Goal: Connect with others: Establish contact or relationships with other users

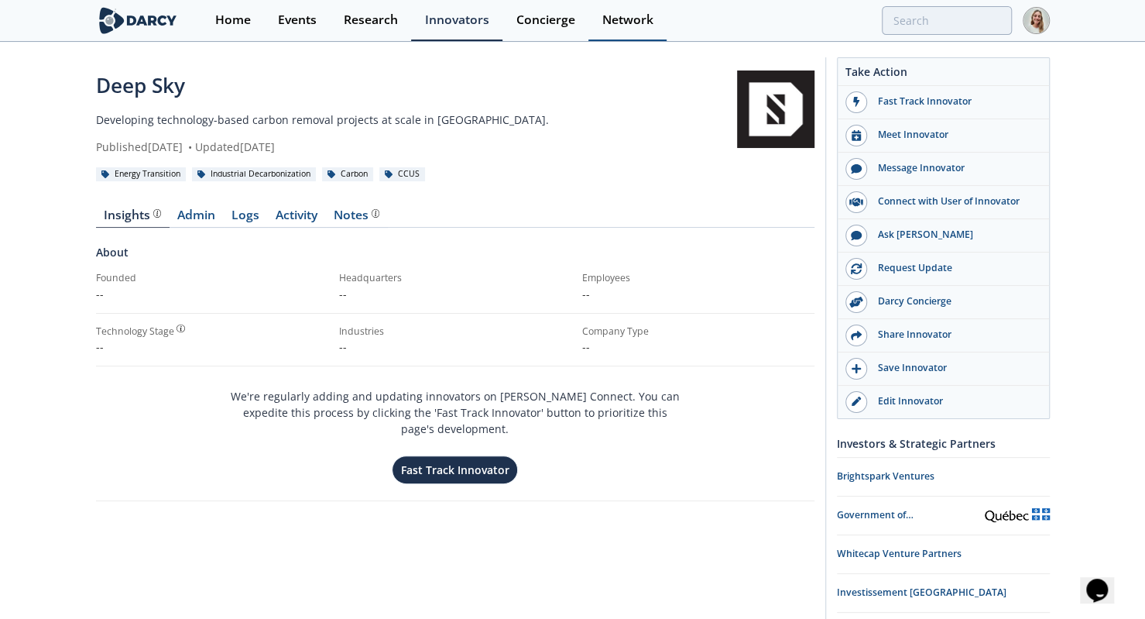
click at [635, 19] on div "Network" at bounding box center [627, 20] width 51 height 12
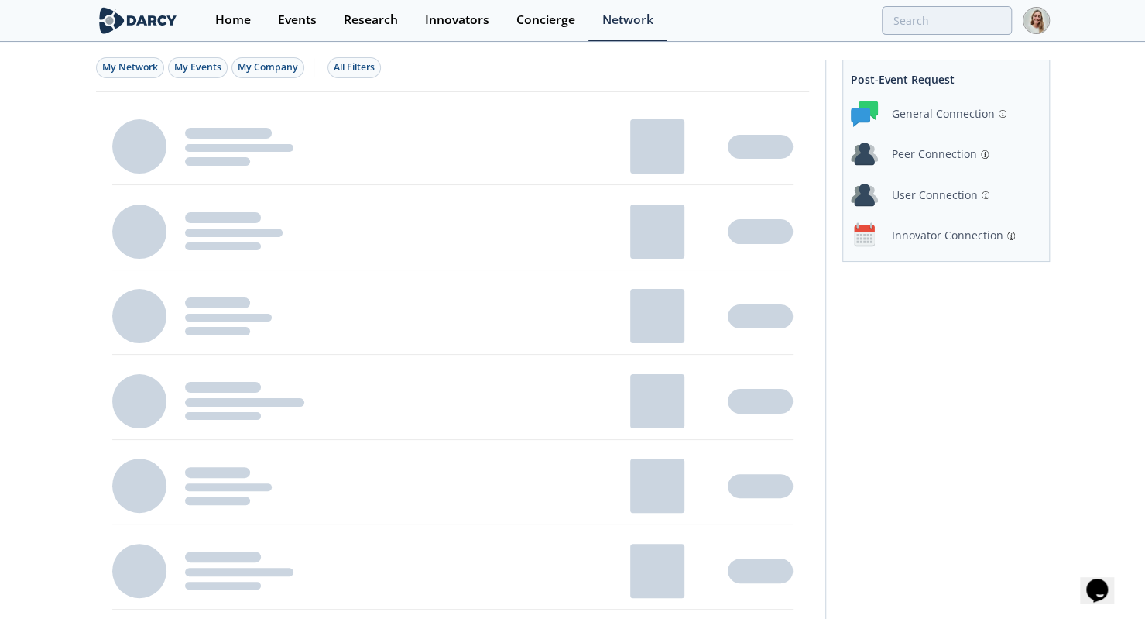
click at [942, 159] on div "Peer Connection" at bounding box center [934, 154] width 85 height 16
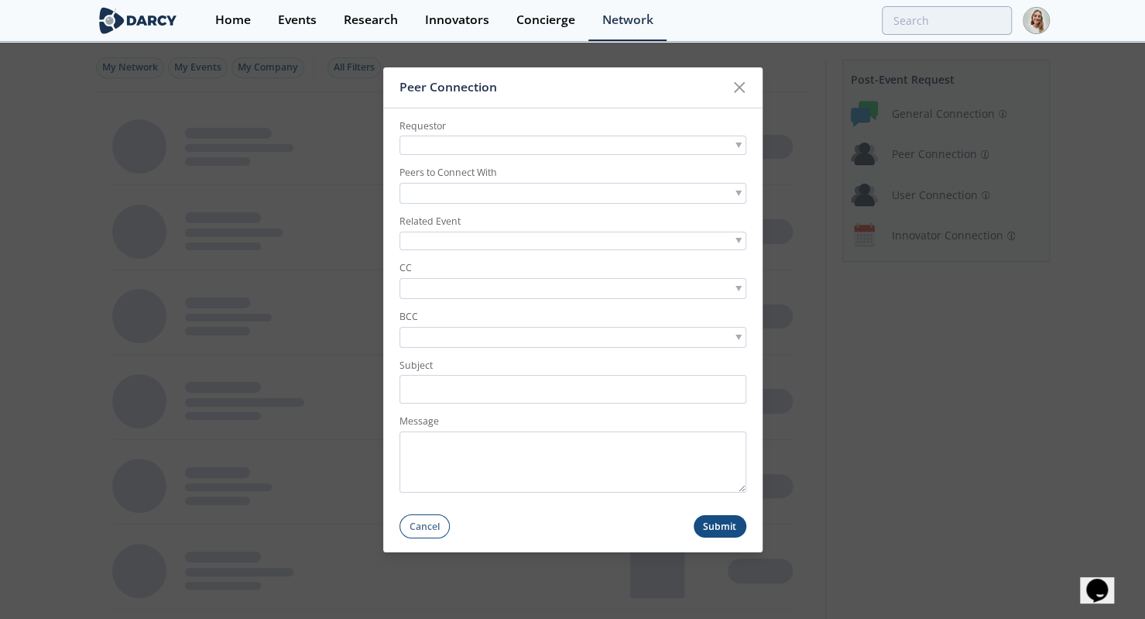
click at [504, 151] on div at bounding box center [572, 144] width 347 height 19
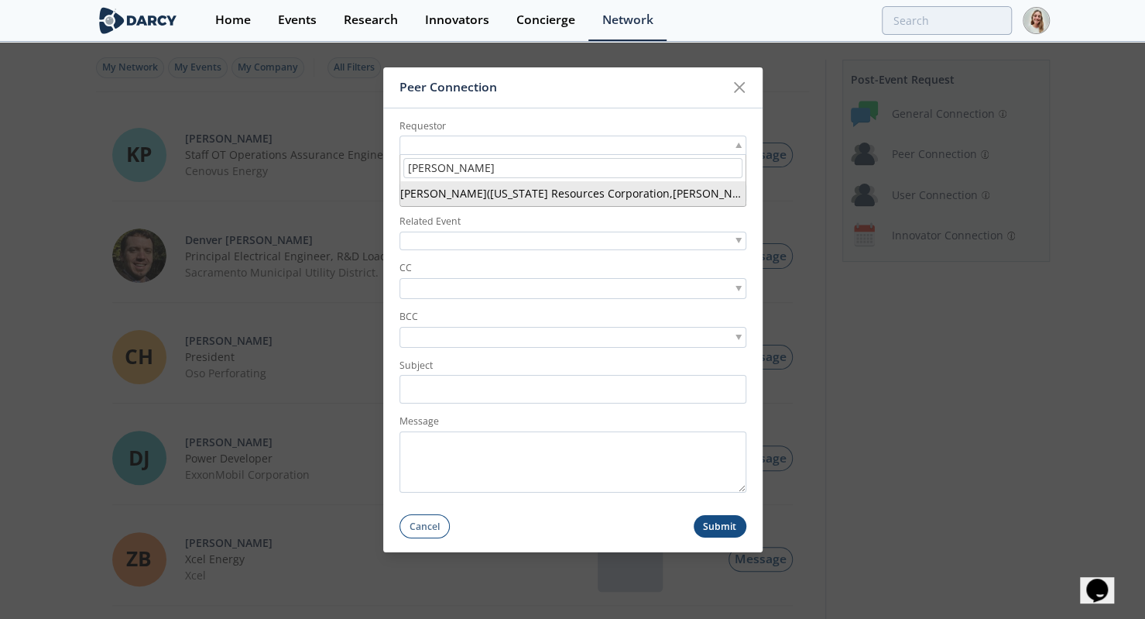
type input "[PERSON_NAME]"
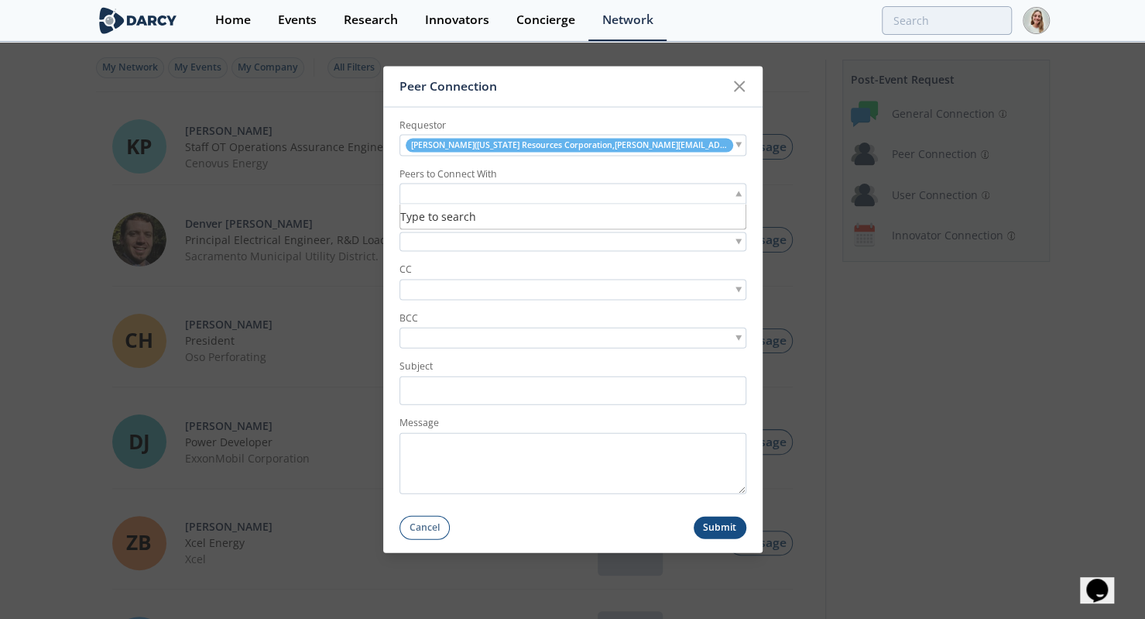
click at [530, 191] on div at bounding box center [572, 193] width 347 height 21
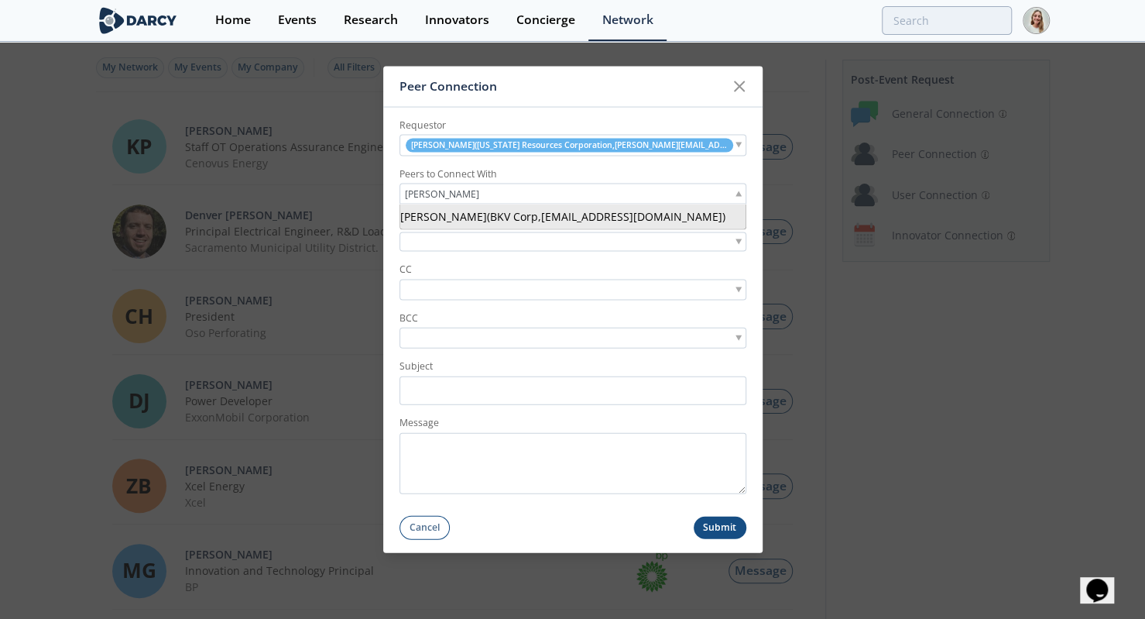
type input "[PERSON_NAME]"
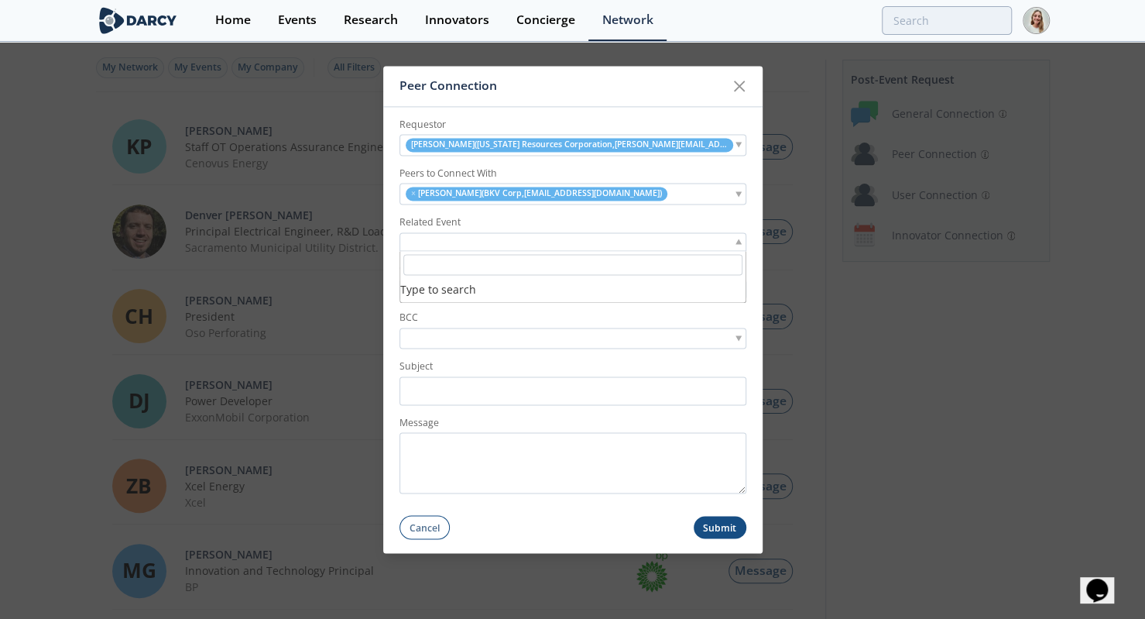
click at [503, 243] on div at bounding box center [572, 241] width 347 height 19
click at [495, 284] on input "search" at bounding box center [456, 289] width 107 height 16
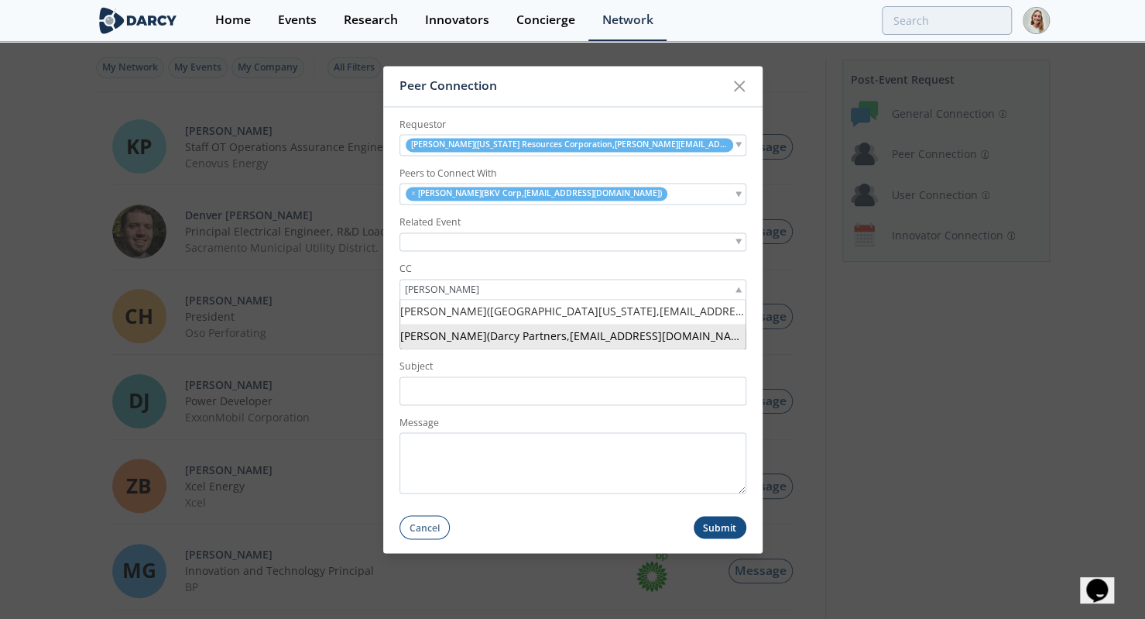
type input "[PERSON_NAME]"
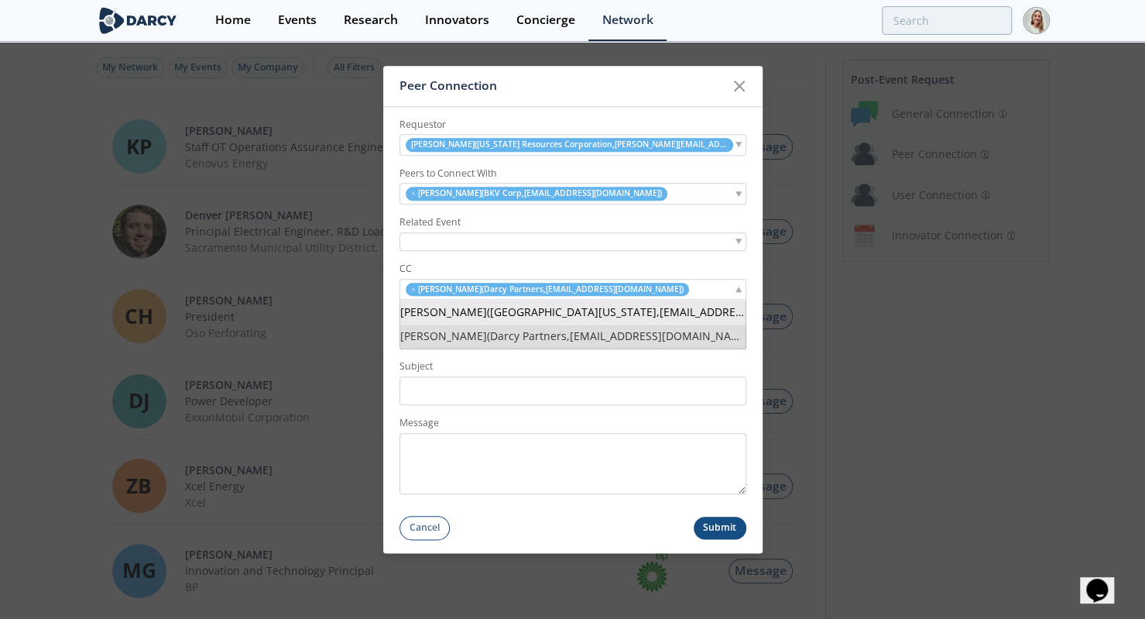
click at [691, 296] on input "search" at bounding box center [700, 289] width 19 height 16
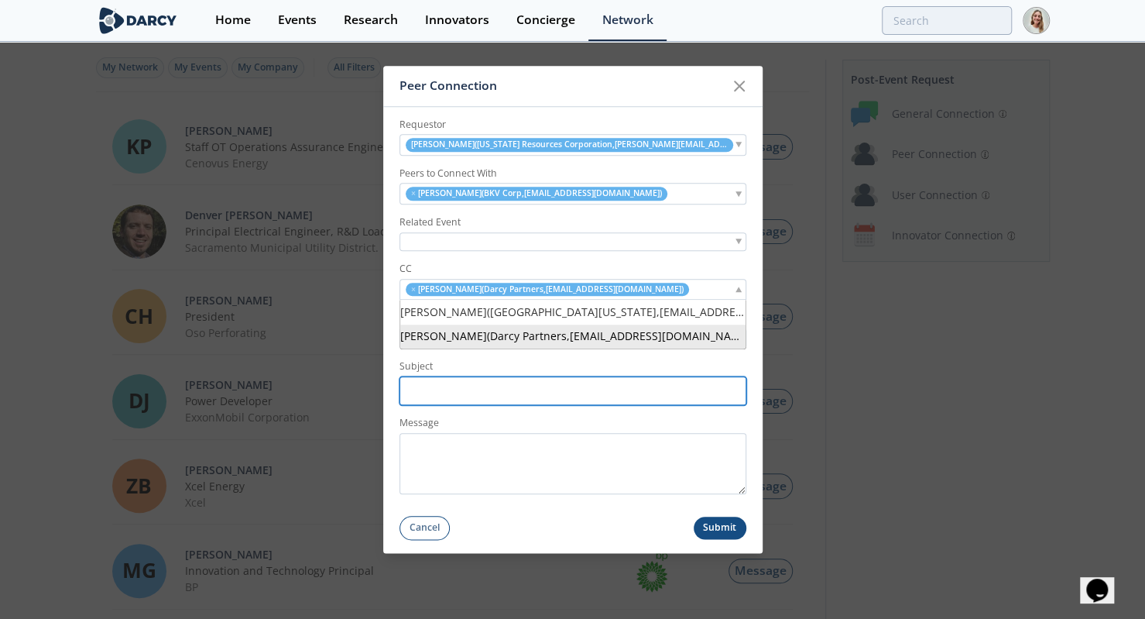
click at [584, 398] on input "Subject" at bounding box center [572, 390] width 347 height 29
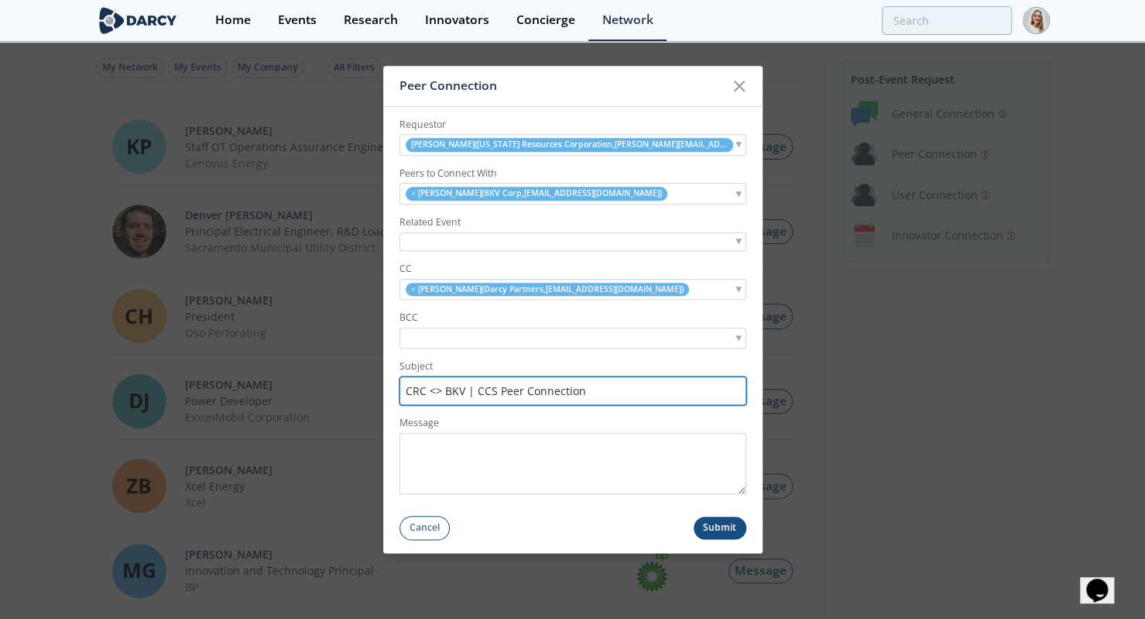
type input "CRC <> BKV | CCS Peer Connection"
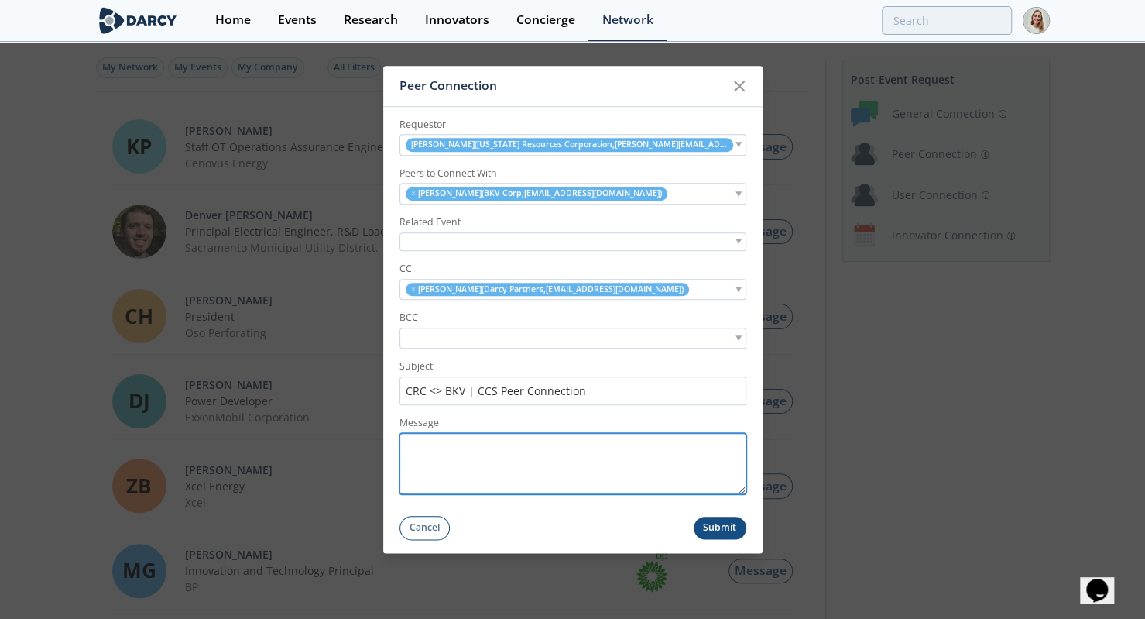
click at [623, 450] on textarea "Message" at bounding box center [572, 463] width 347 height 61
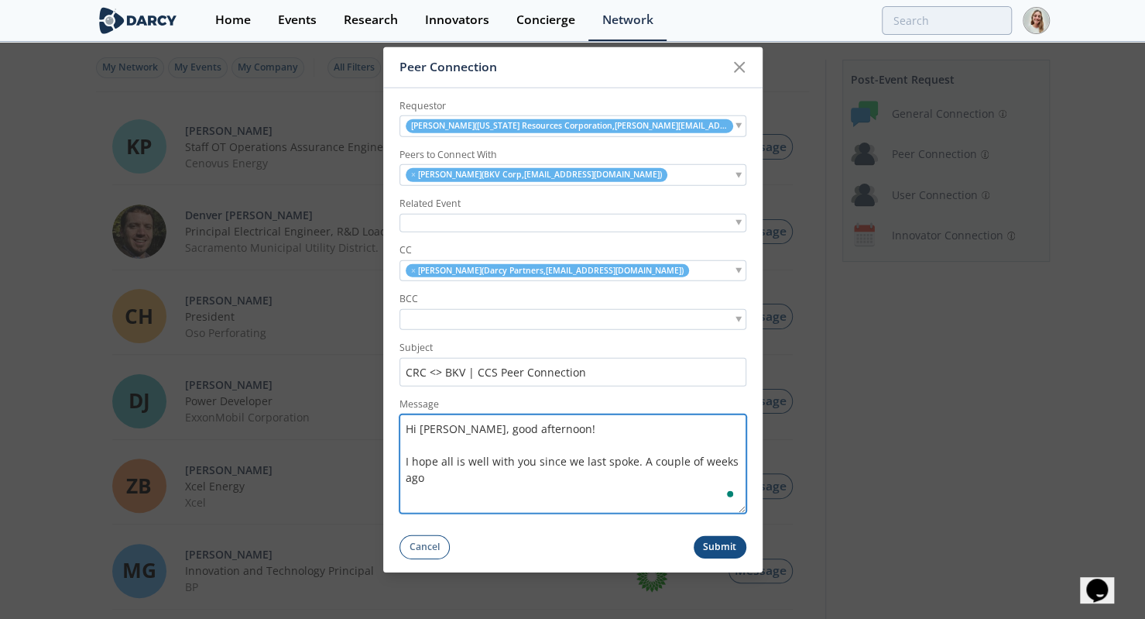
drag, startPoint x: 740, startPoint y: 488, endPoint x: 749, endPoint y: 526, distance: 39.1
click at [749, 526] on form "Requestor [PERSON_NAME] ( [US_STATE] Resources Corporation , [PERSON_NAME][EMAI…" at bounding box center [572, 322] width 379 height 471
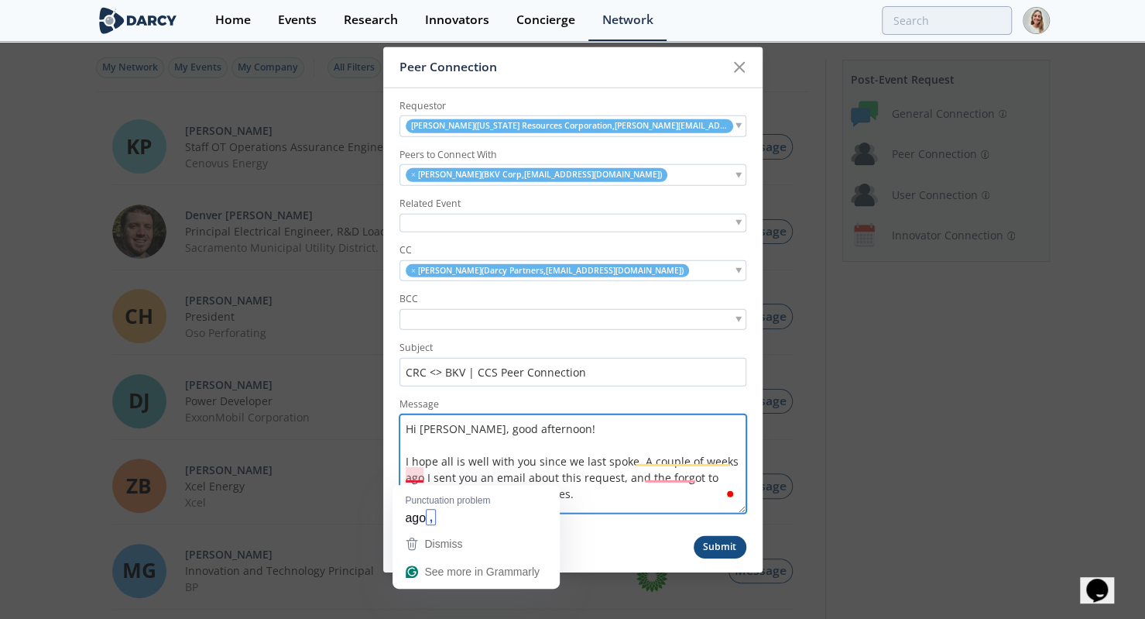
click at [430, 475] on textarea "Hi [PERSON_NAME], good afternoon! I hope all is well with you since we last spo…" at bounding box center [572, 462] width 347 height 99
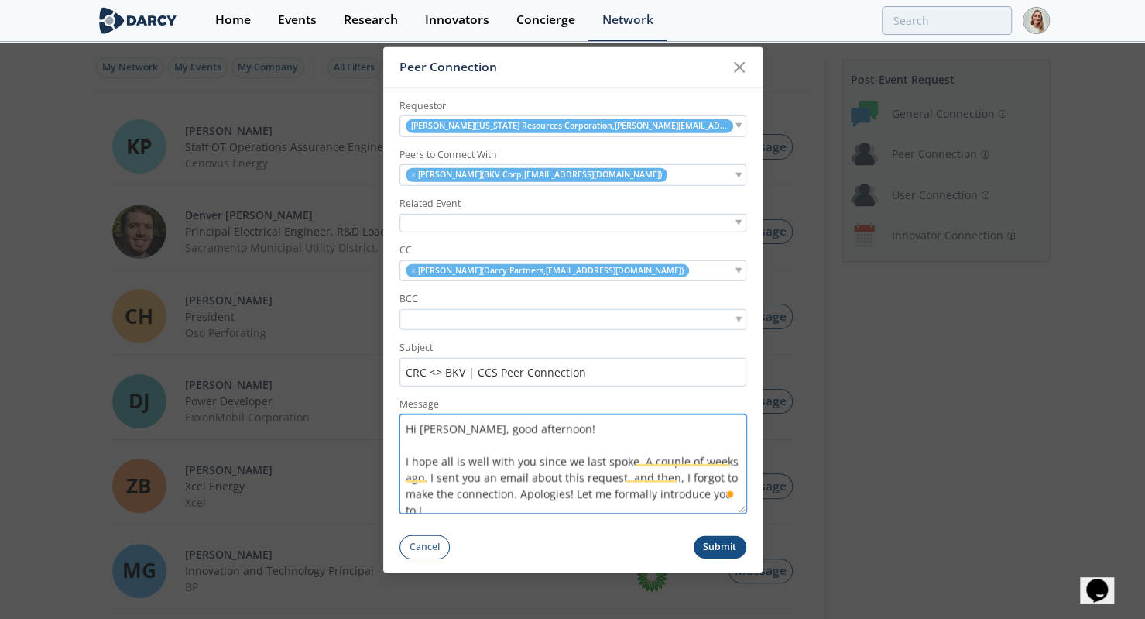
scroll to position [3, 0]
paste textarea "Leading well engineering efforts for Carbon TerraVault CCS geologic sequestrati…"
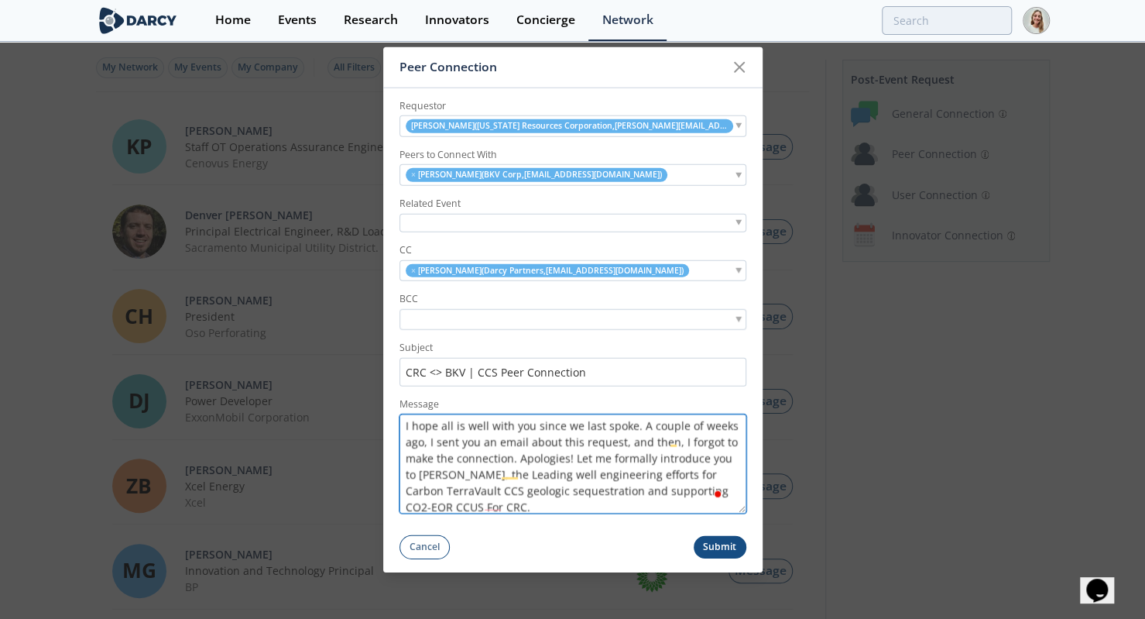
click at [528, 471] on textarea "Hi [PERSON_NAME], good afternoon! I hope all is well with you since we last spo…" at bounding box center [572, 462] width 347 height 99
drag, startPoint x: 499, startPoint y: 472, endPoint x: 596, endPoint y: 543, distance: 120.8
click at [596, 543] on form "Requestor [PERSON_NAME] ( [US_STATE] Resources Corporation , [PERSON_NAME][EMAI…" at bounding box center [572, 322] width 379 height 471
paste textarea "[⚠️ Suspicious Content]"
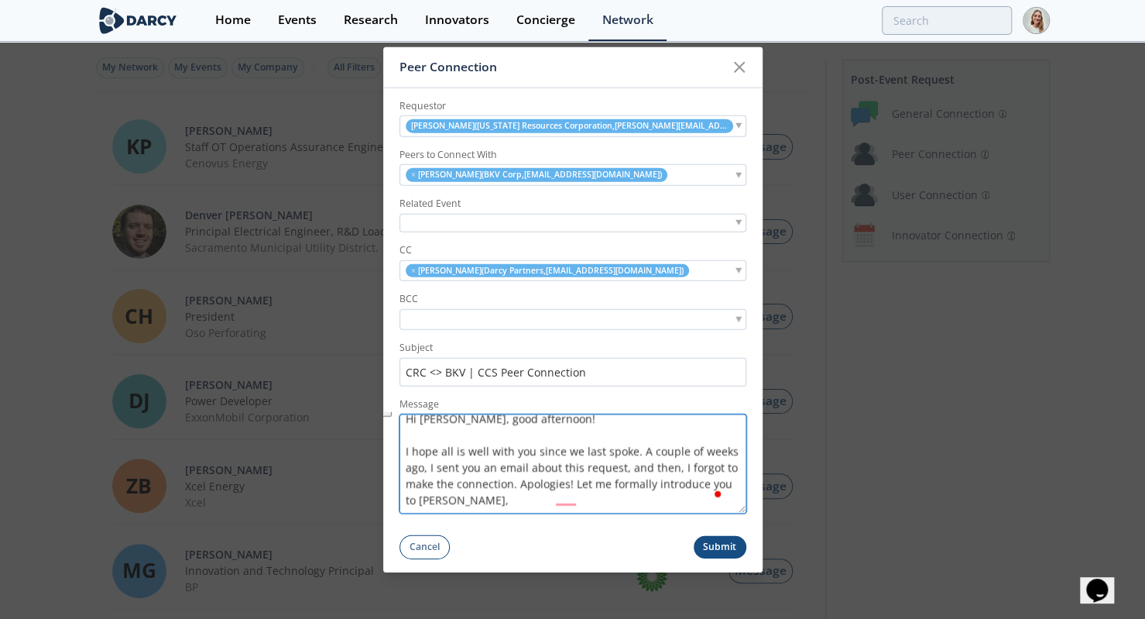
scroll to position [10, 0]
paste textarea "[⚠️ Suspicious Content]"
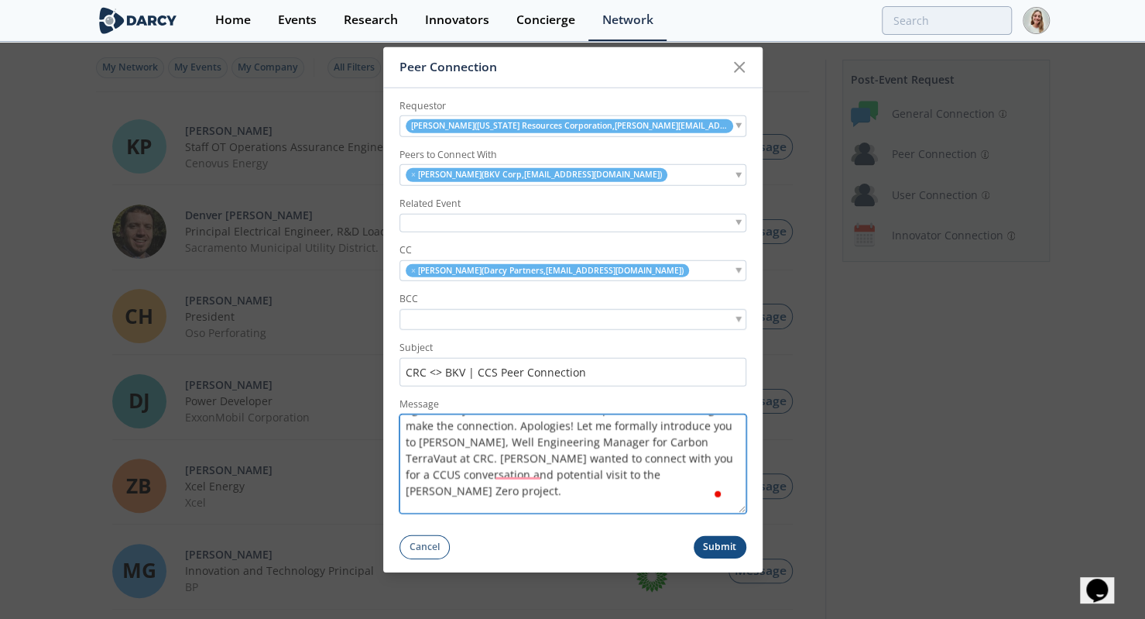
scroll to position [85, 0]
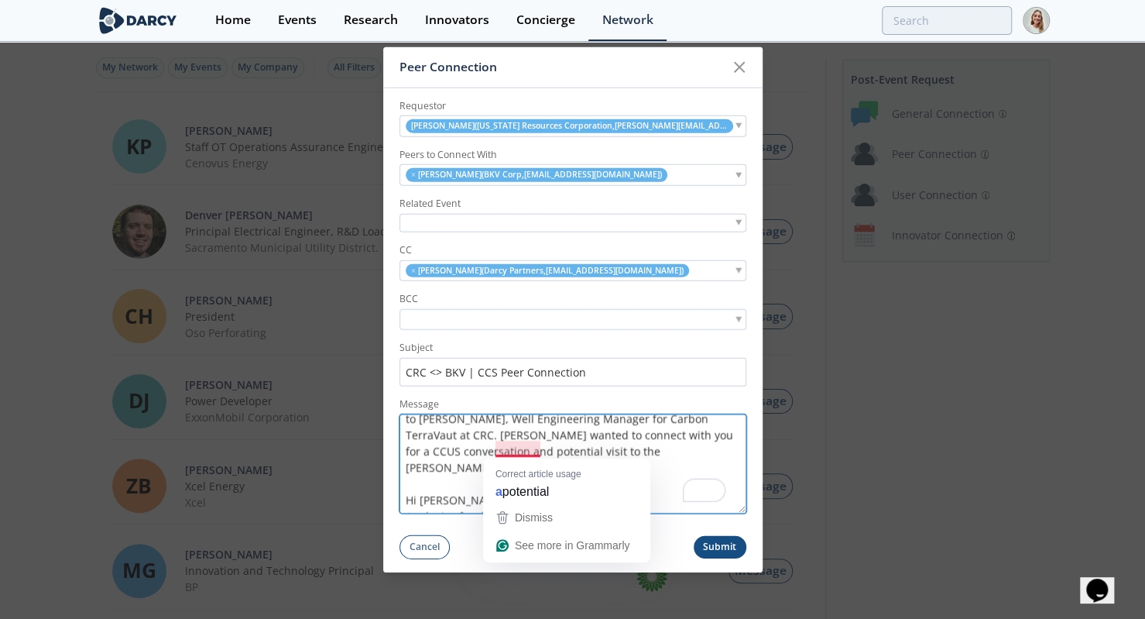
click at [520, 444] on textarea "Hi [PERSON_NAME], good afternoon! I hope all is well with you since we last spo…" at bounding box center [572, 462] width 347 height 99
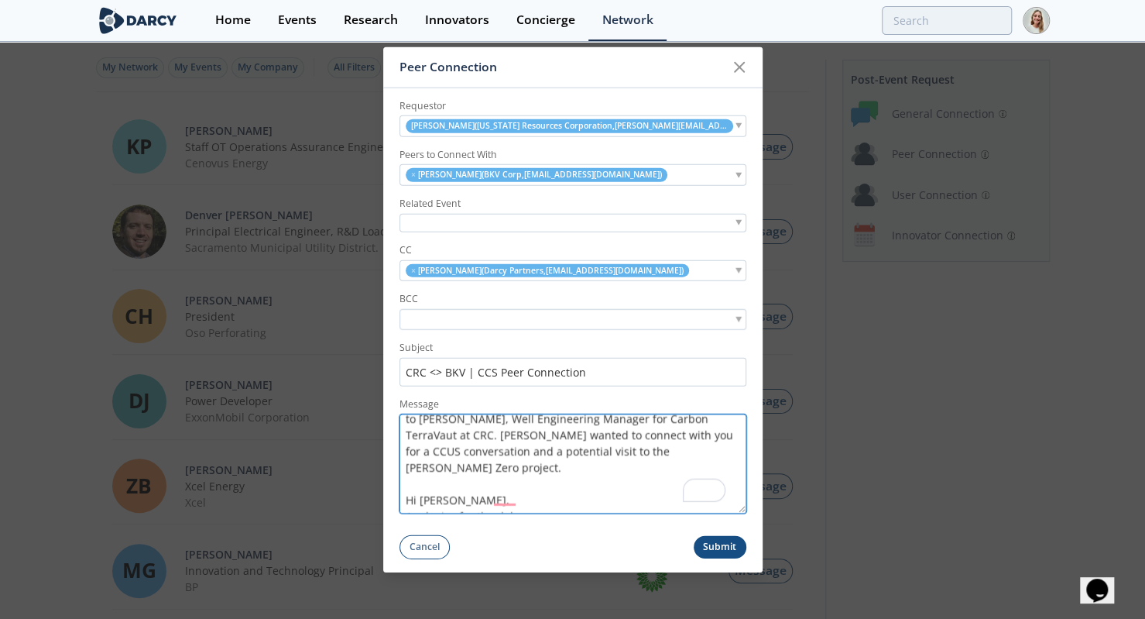
click at [522, 502] on textarea "Hi [PERSON_NAME], good afternoon! I hope all is well with you since we last spo…" at bounding box center [572, 462] width 347 height 99
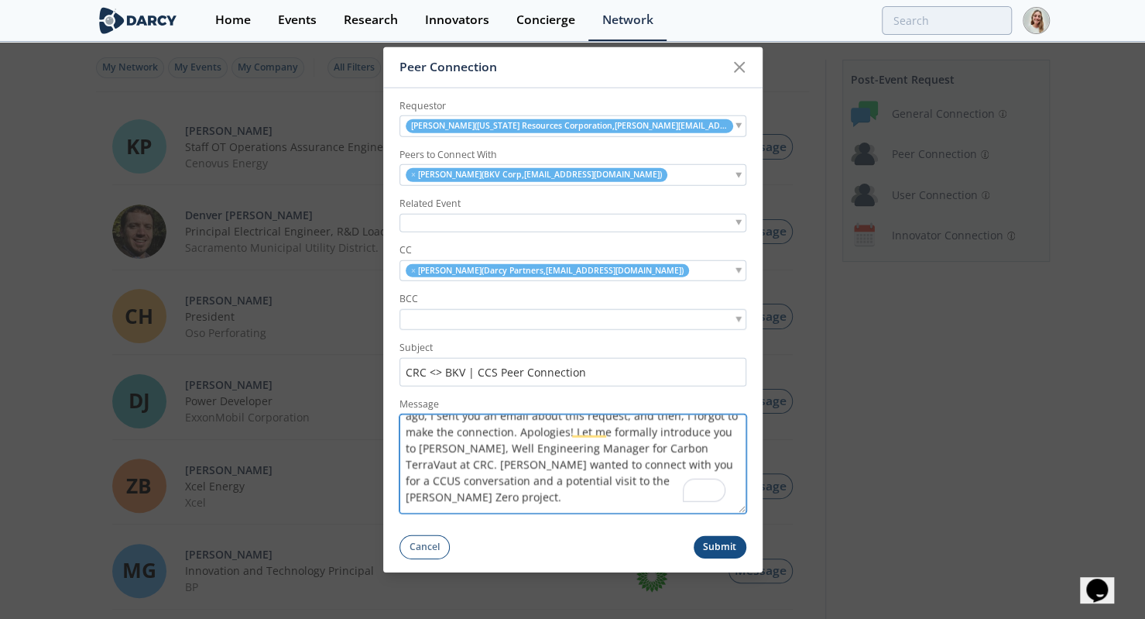
click at [568, 429] on textarea "Hi [PERSON_NAME], good afternoon! I hope all is well with you since we last spo…" at bounding box center [572, 462] width 347 height 99
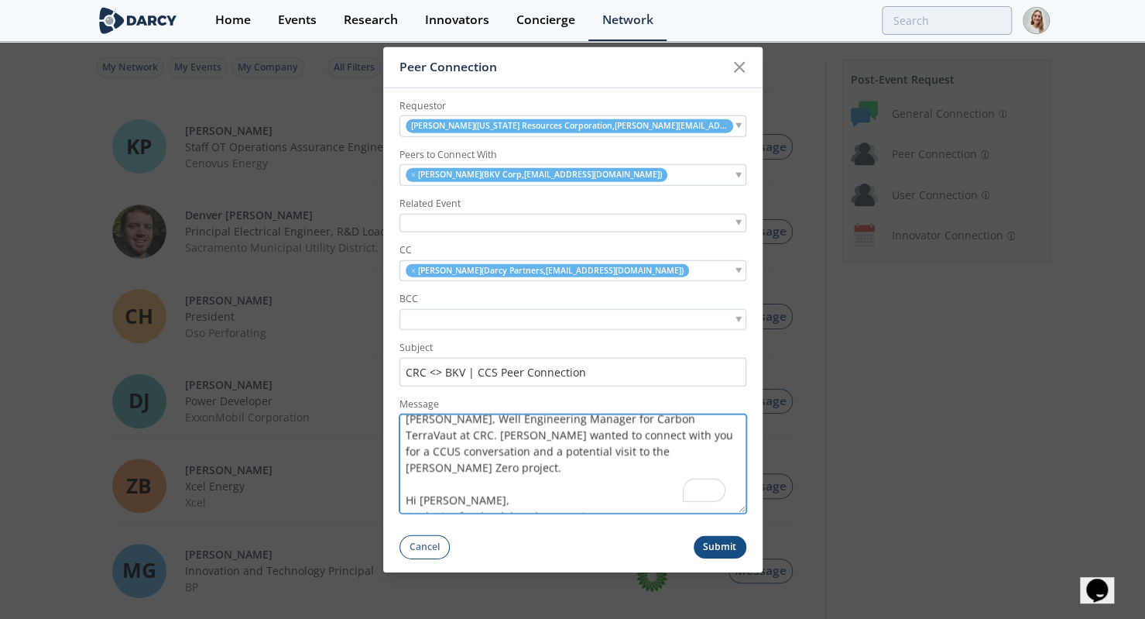
click at [616, 496] on textarea "Hi [PERSON_NAME], good afternoon! I hope all is well with you since we last spo…" at bounding box center [572, 462] width 347 height 99
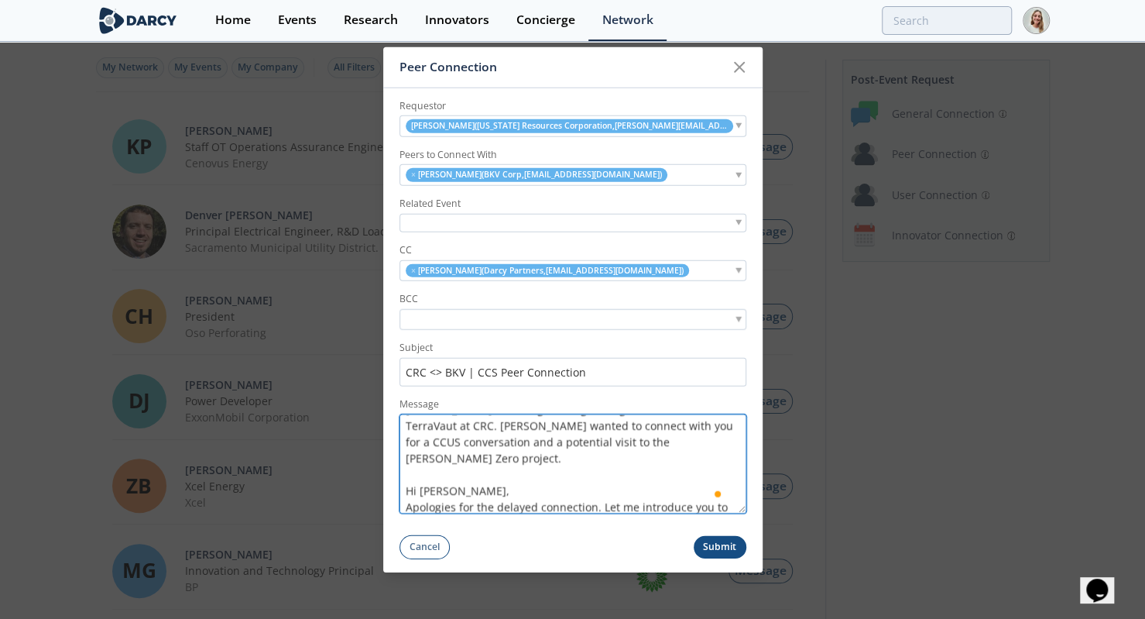
paste textarea "Director of CCUS Program Development, dCarbon Ventures"
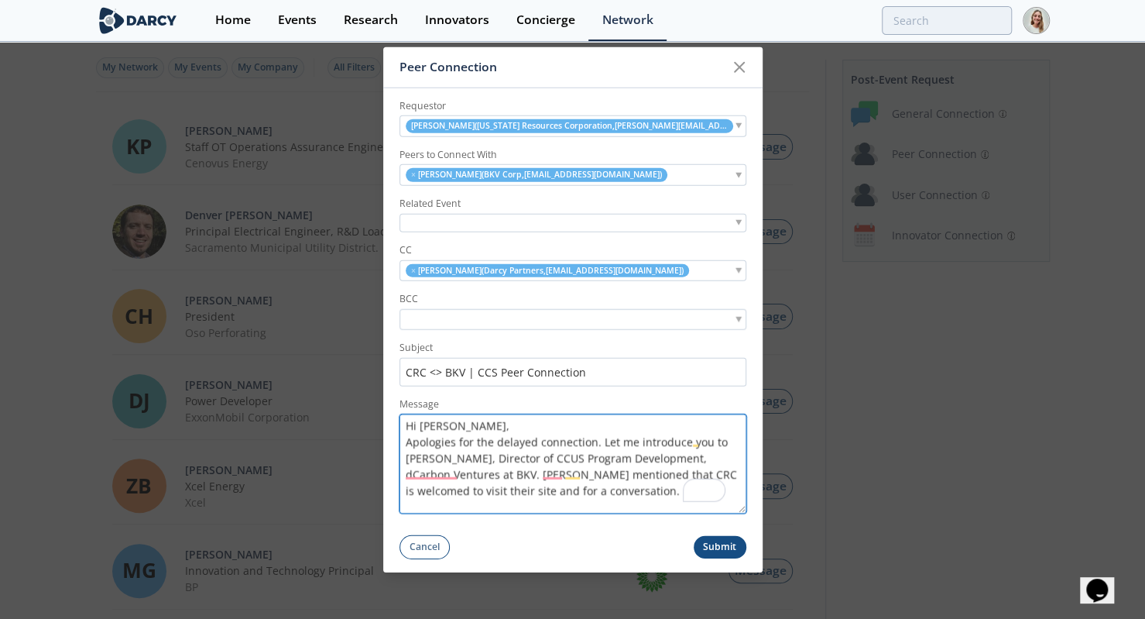
click at [539, 474] on textarea "Hi [PERSON_NAME], good afternoon! I hope all is well with you since we last spo…" at bounding box center [572, 462] width 347 height 99
click at [546, 475] on textarea "Hi [PERSON_NAME], good afternoon! I hope all is well with you since we last spo…" at bounding box center [572, 462] width 347 height 99
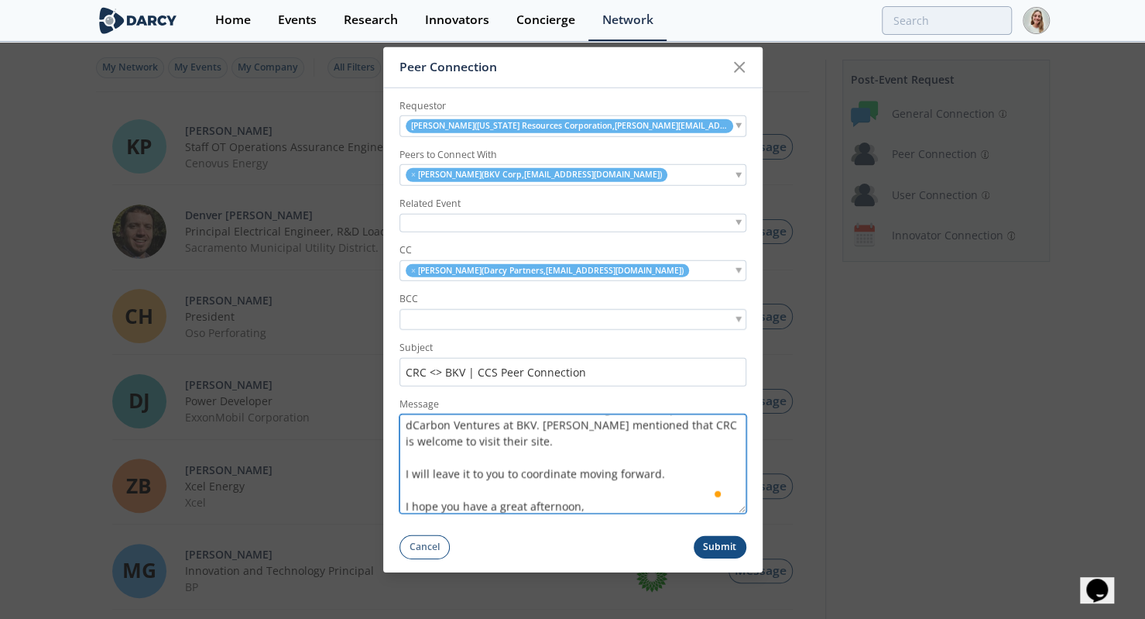
scroll to position [248, 0]
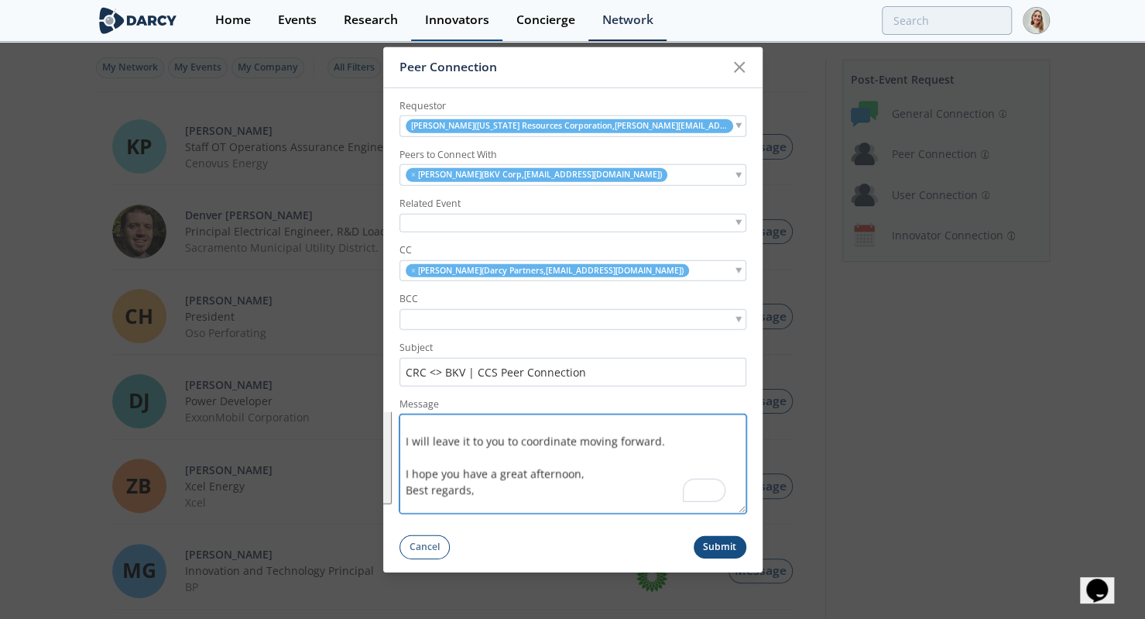
type textarea "Hi [PERSON_NAME], good afternoon! I hope all is well with you since we last spo…"
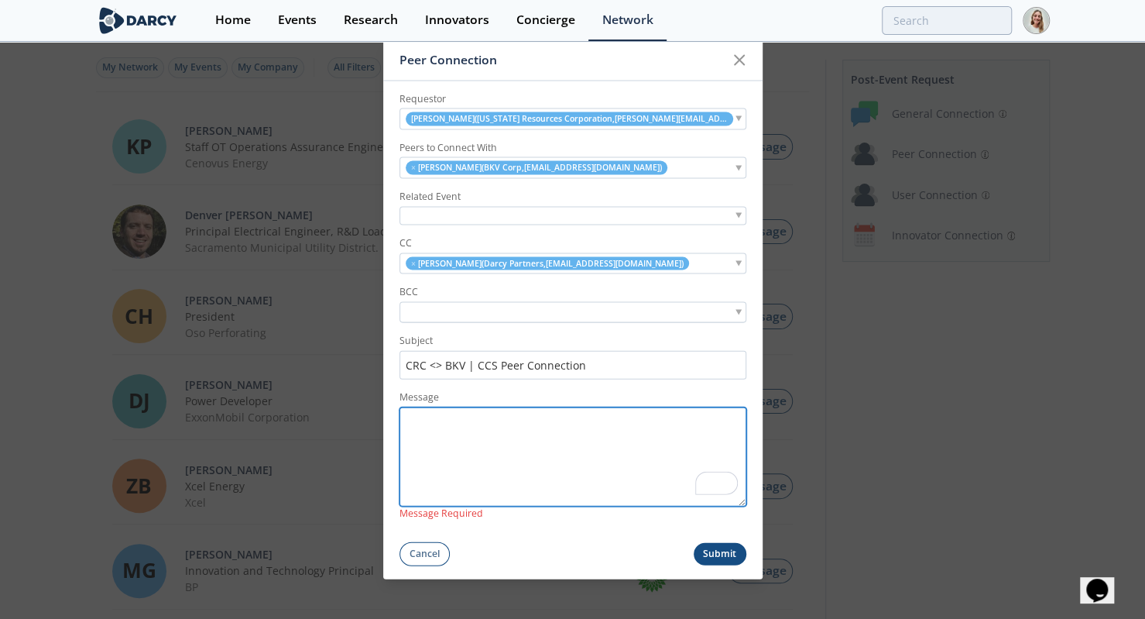
scroll to position [0, 0]
paste textarea "Hi [PERSON_NAME], good afternoon, I hope all is well with you since we last spo…"
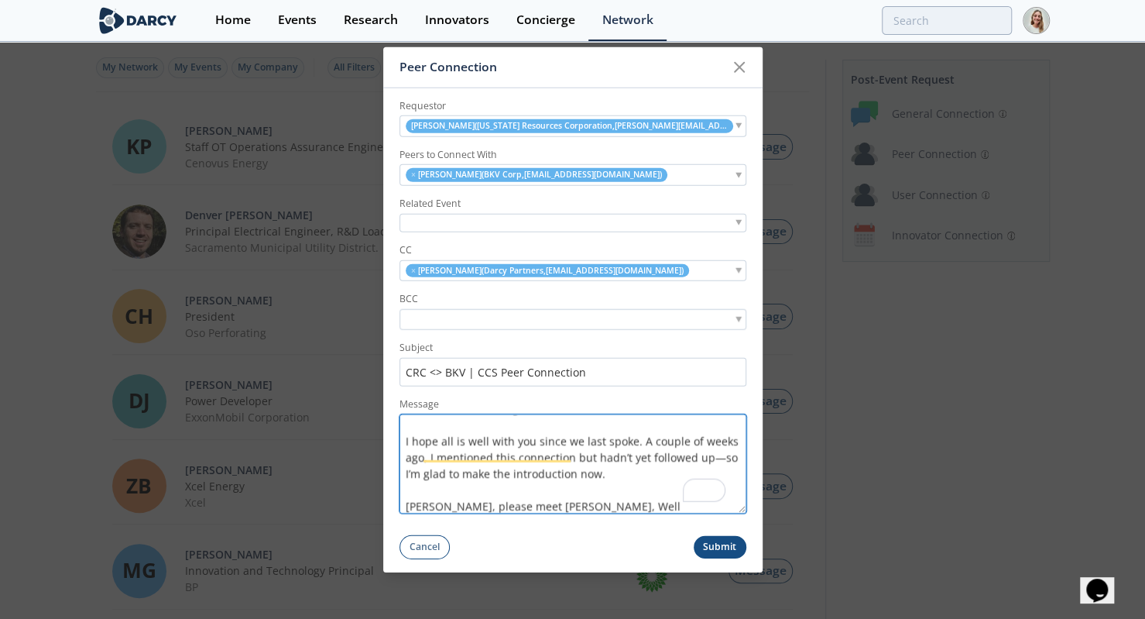
scroll to position [36, 0]
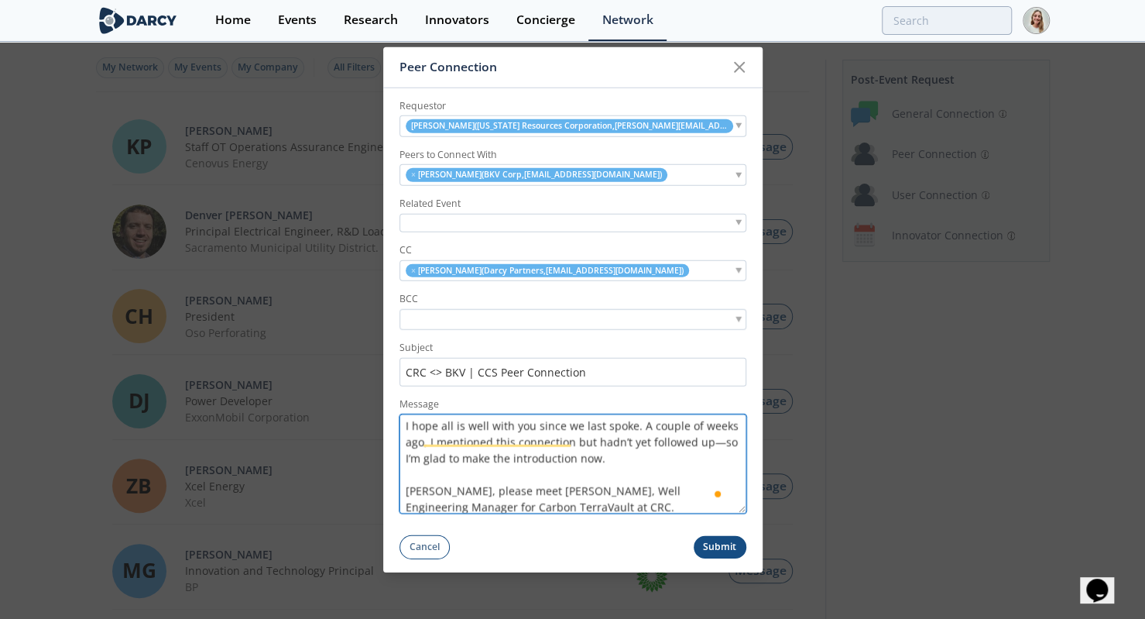
click at [718, 440] on textarea "Hi [PERSON_NAME], good afternoon, I hope all is well with you since we last spo…" at bounding box center [572, 462] width 347 height 99
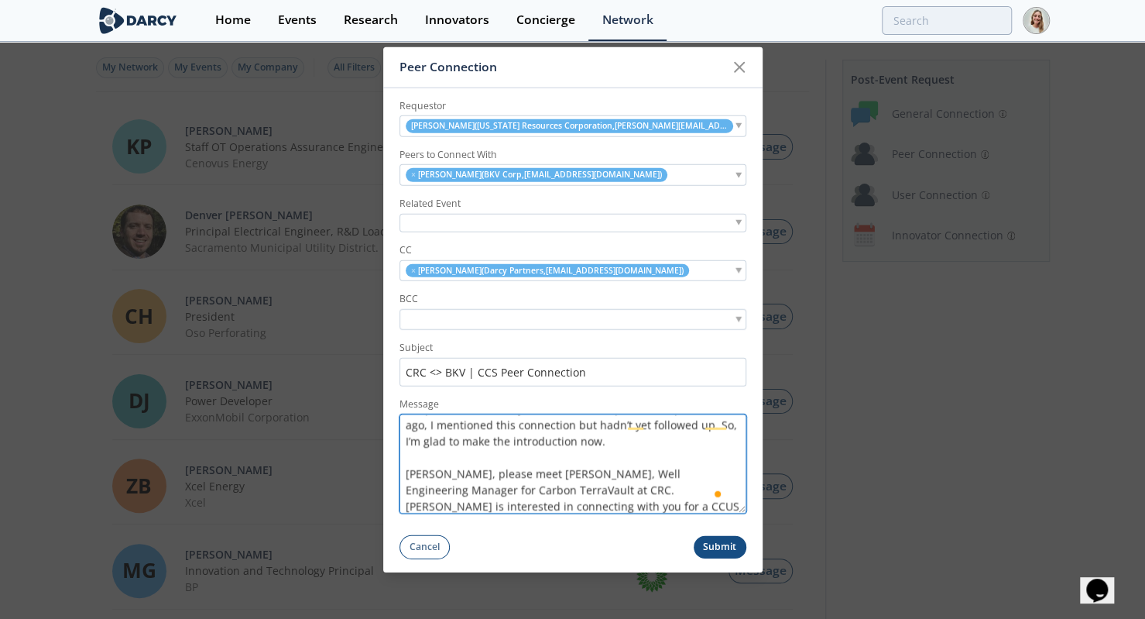
scroll to position [68, 0]
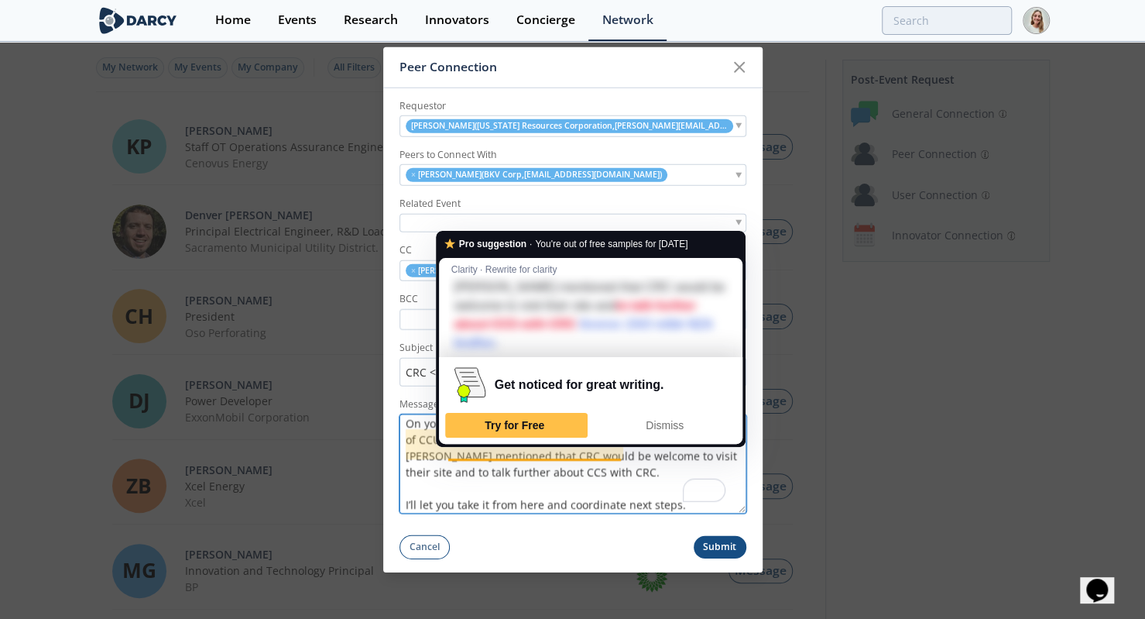
click at [491, 480] on textarea "Hi [PERSON_NAME], good afternoon, I hope all is well with you since we last spo…" at bounding box center [572, 462] width 347 height 99
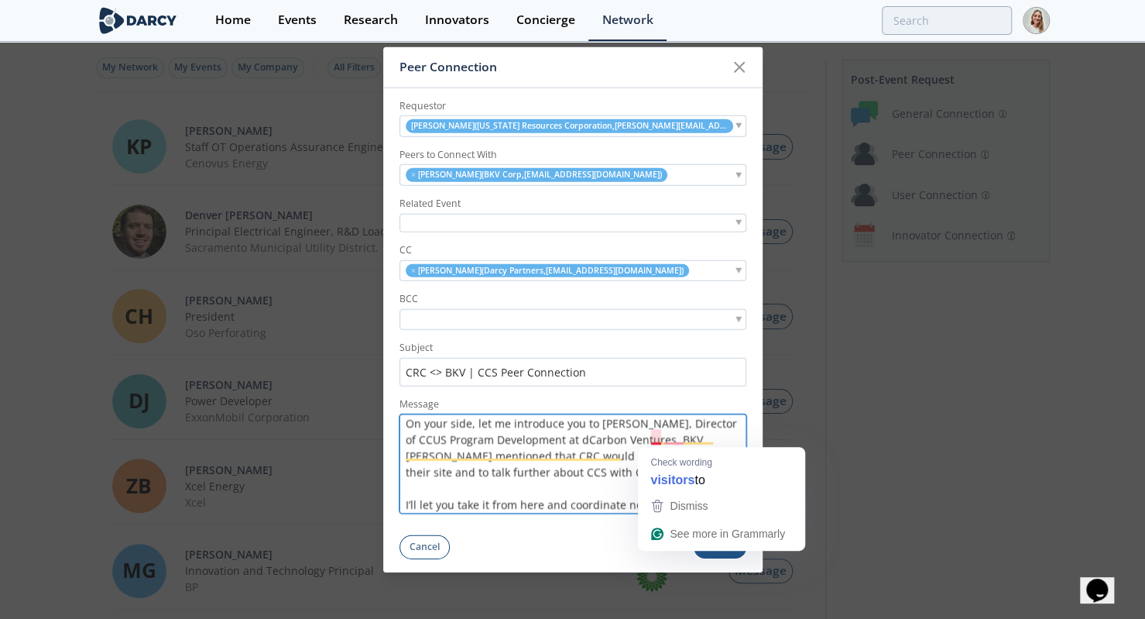
click at [652, 437] on textarea "Hi [PERSON_NAME], good afternoon, I hope all is well with you since we last spo…" at bounding box center [572, 462] width 347 height 99
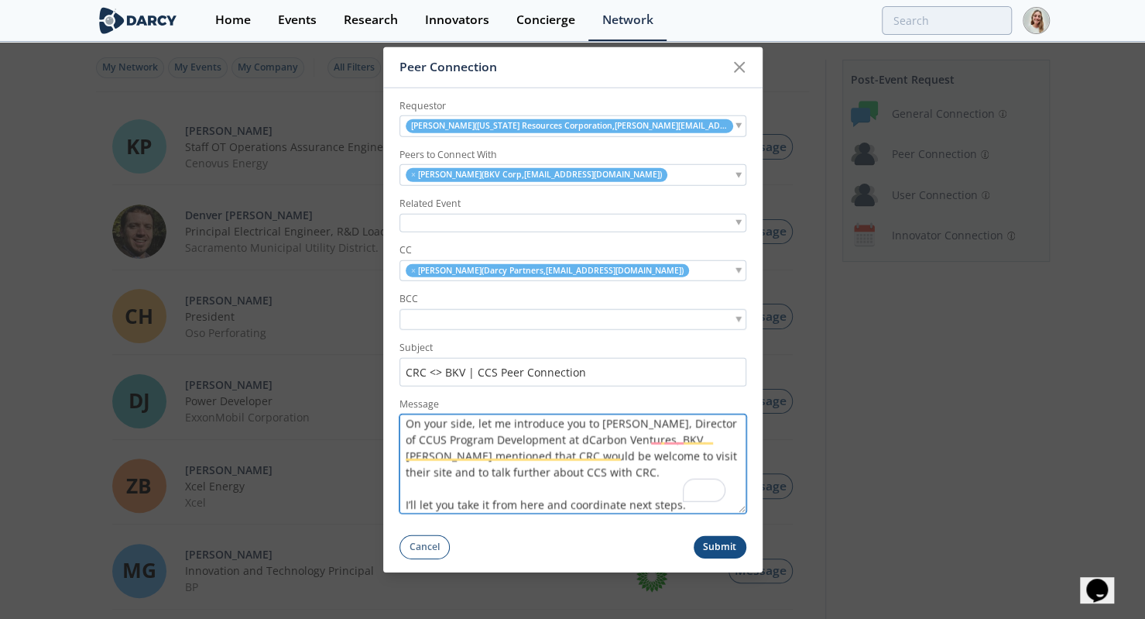
click at [647, 437] on textarea "Hi [PERSON_NAME], good afternoon, I hope all is well with you since we last spo…" at bounding box center [572, 462] width 347 height 99
type textarea "Hi [PERSON_NAME], good afternoon, I hope all is well with you since we last spo…"
click at [680, 465] on textarea "Hi [PERSON_NAME], good afternoon, I hope all is well with you since we last spo…" at bounding box center [572, 462] width 347 height 99
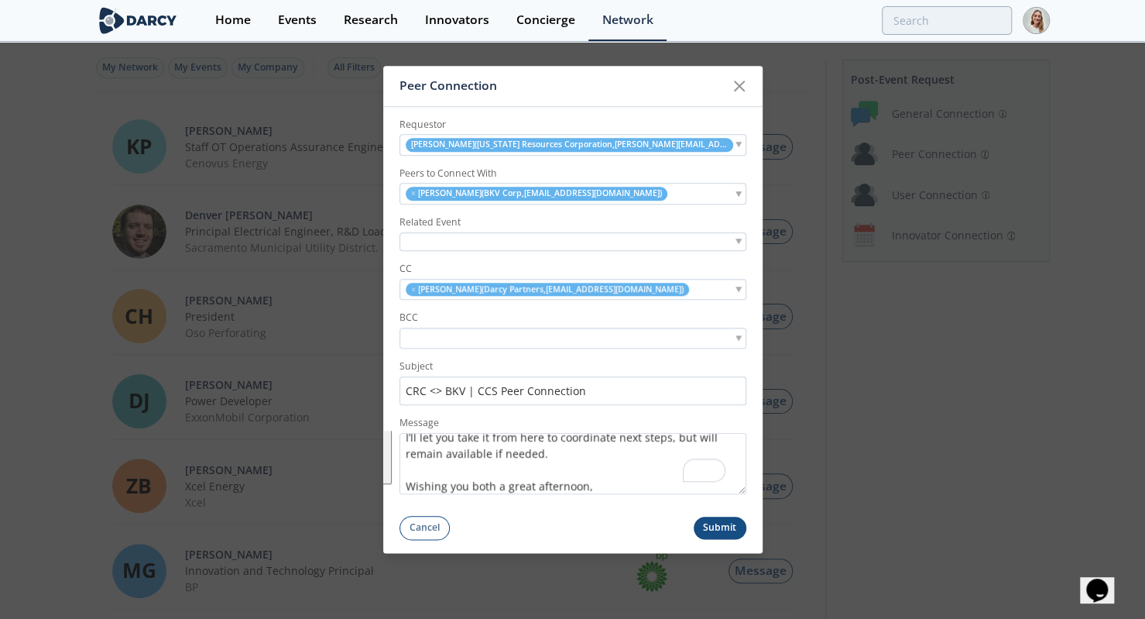
type textarea "Hi Spencer, good afternoon, I hope all is well with you since we last spoke. A …"
click at [725, 519] on button "Submit" at bounding box center [720, 527] width 53 height 22
